Goal: Navigation & Orientation: Find specific page/section

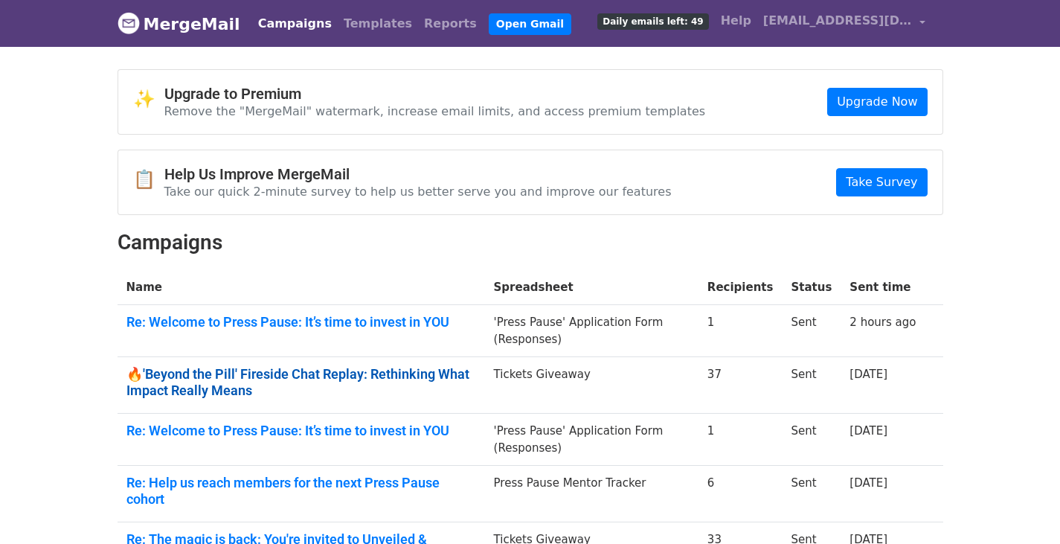
click at [151, 391] on link "🔥'Beyond the Pill' Fireside Chat Replay: Rethinking What Impact Really Means" at bounding box center [301, 382] width 350 height 32
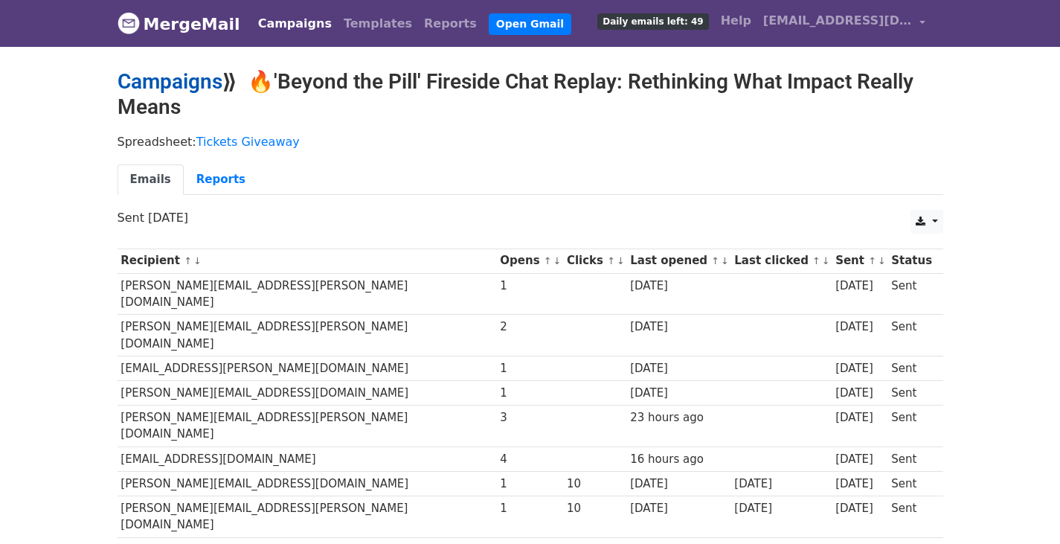
click at [173, 77] on link "Campaigns" at bounding box center [170, 81] width 105 height 25
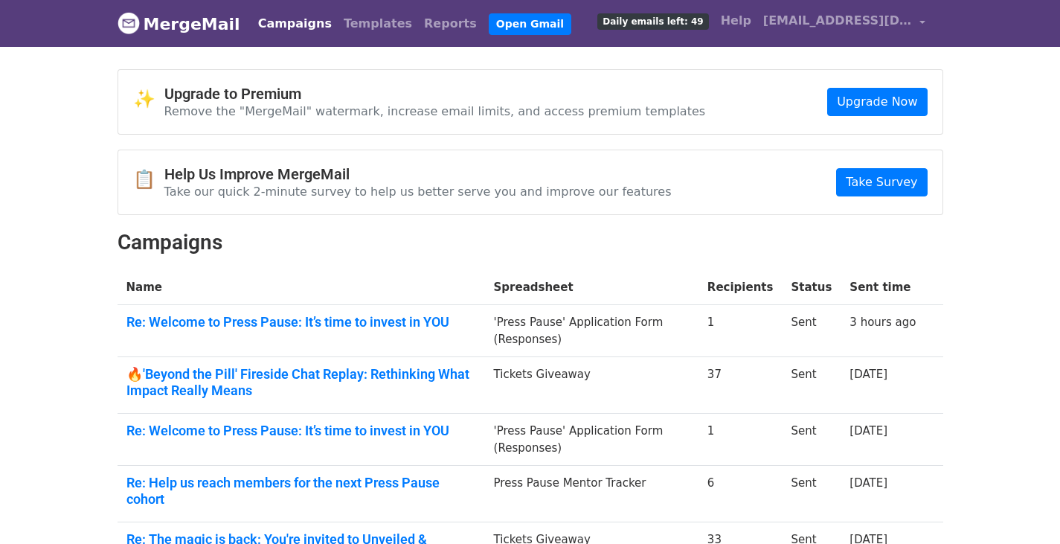
click at [275, 330] on td "Re: Welcome to Press Pause: It’s time to invest in YOU" at bounding box center [302, 331] width 368 height 52
click at [257, 319] on link "Re: Welcome to Press Pause: It’s time to invest in YOU" at bounding box center [301, 322] width 350 height 16
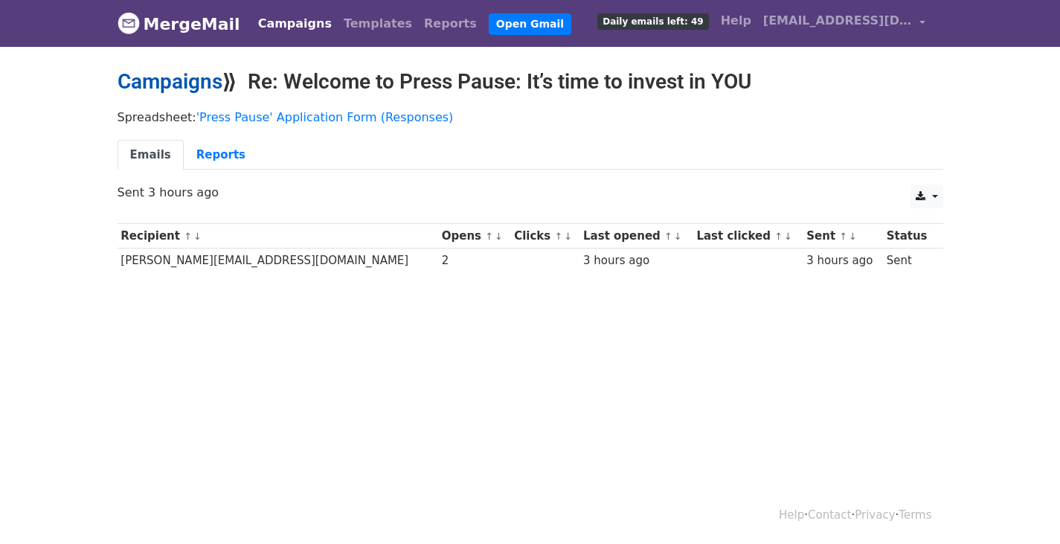
click at [164, 81] on link "Campaigns" at bounding box center [170, 81] width 105 height 25
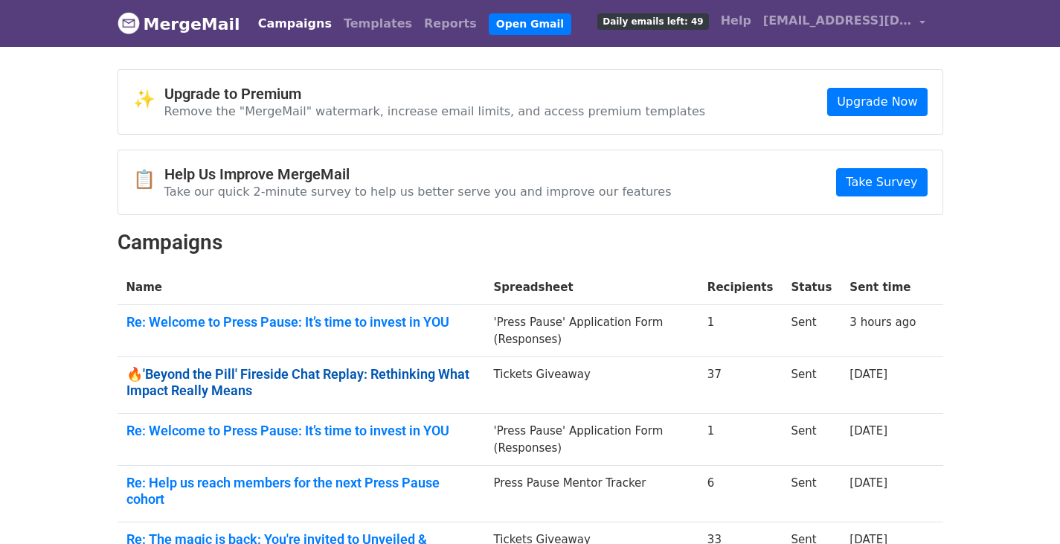
click at [156, 385] on link "🔥'Beyond the Pill' Fireside Chat Replay: Rethinking What Impact Really Means" at bounding box center [301, 382] width 350 height 32
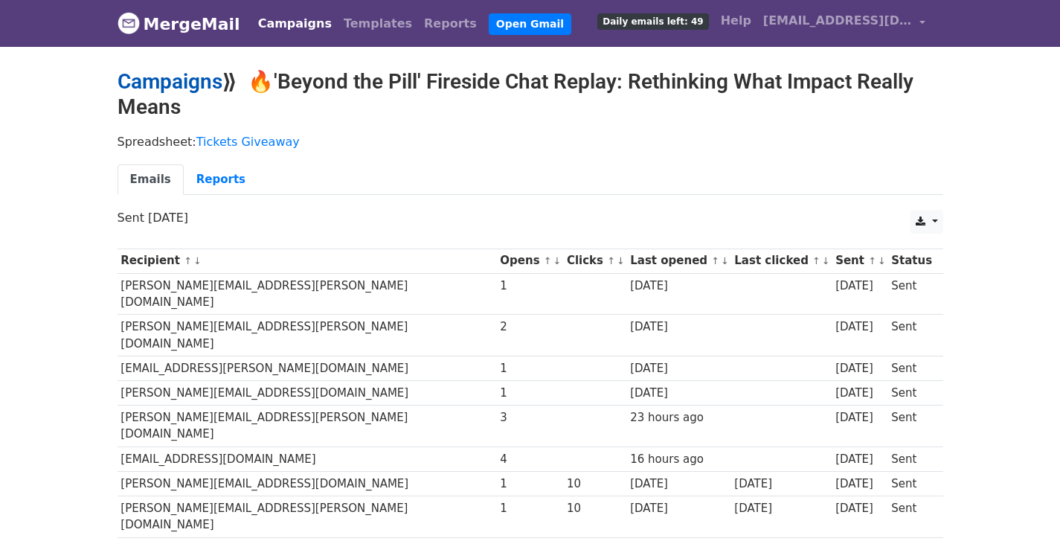
click at [187, 82] on link "Campaigns" at bounding box center [170, 81] width 105 height 25
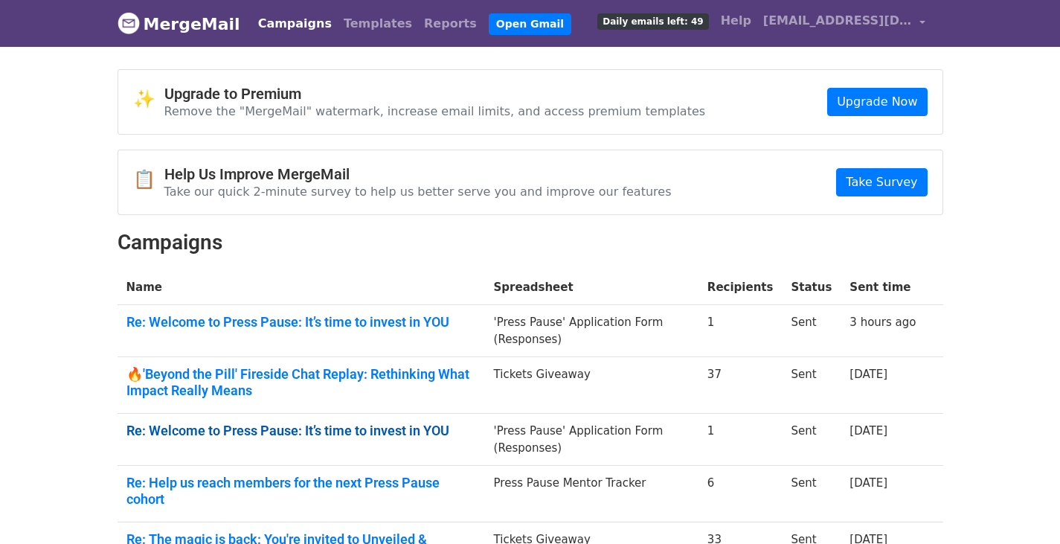
click at [183, 432] on link "Re: Welcome to Press Pause: It’s time to invest in YOU" at bounding box center [301, 431] width 350 height 16
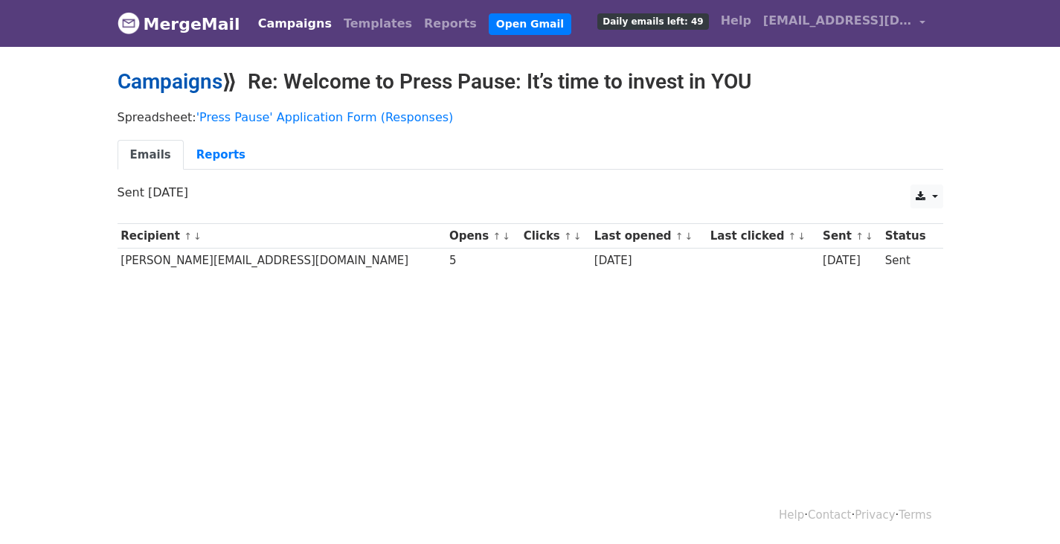
click at [142, 81] on link "Campaigns" at bounding box center [170, 81] width 105 height 25
